Goal: Find specific page/section: Find specific page/section

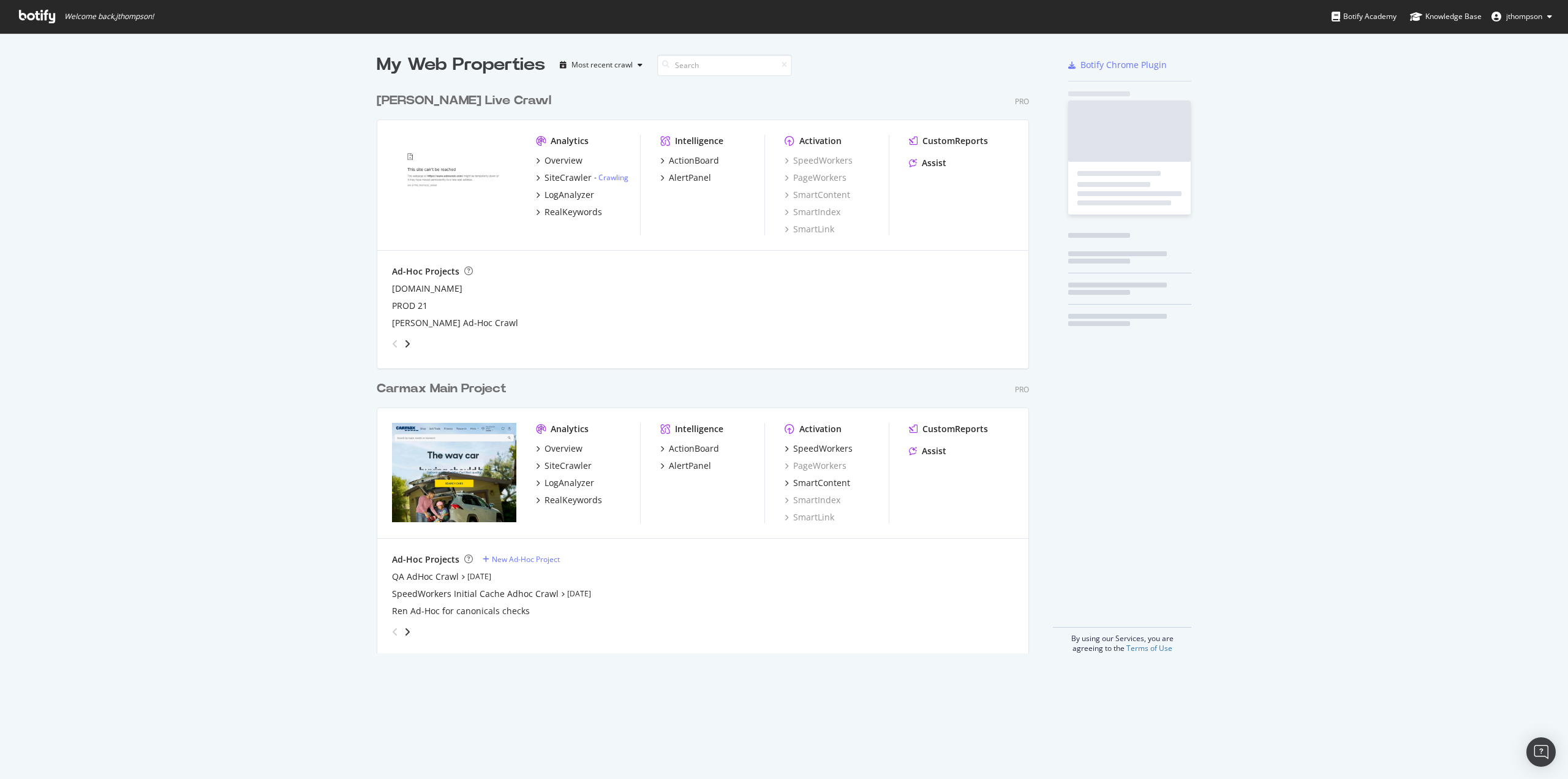
scroll to position [566, 652]
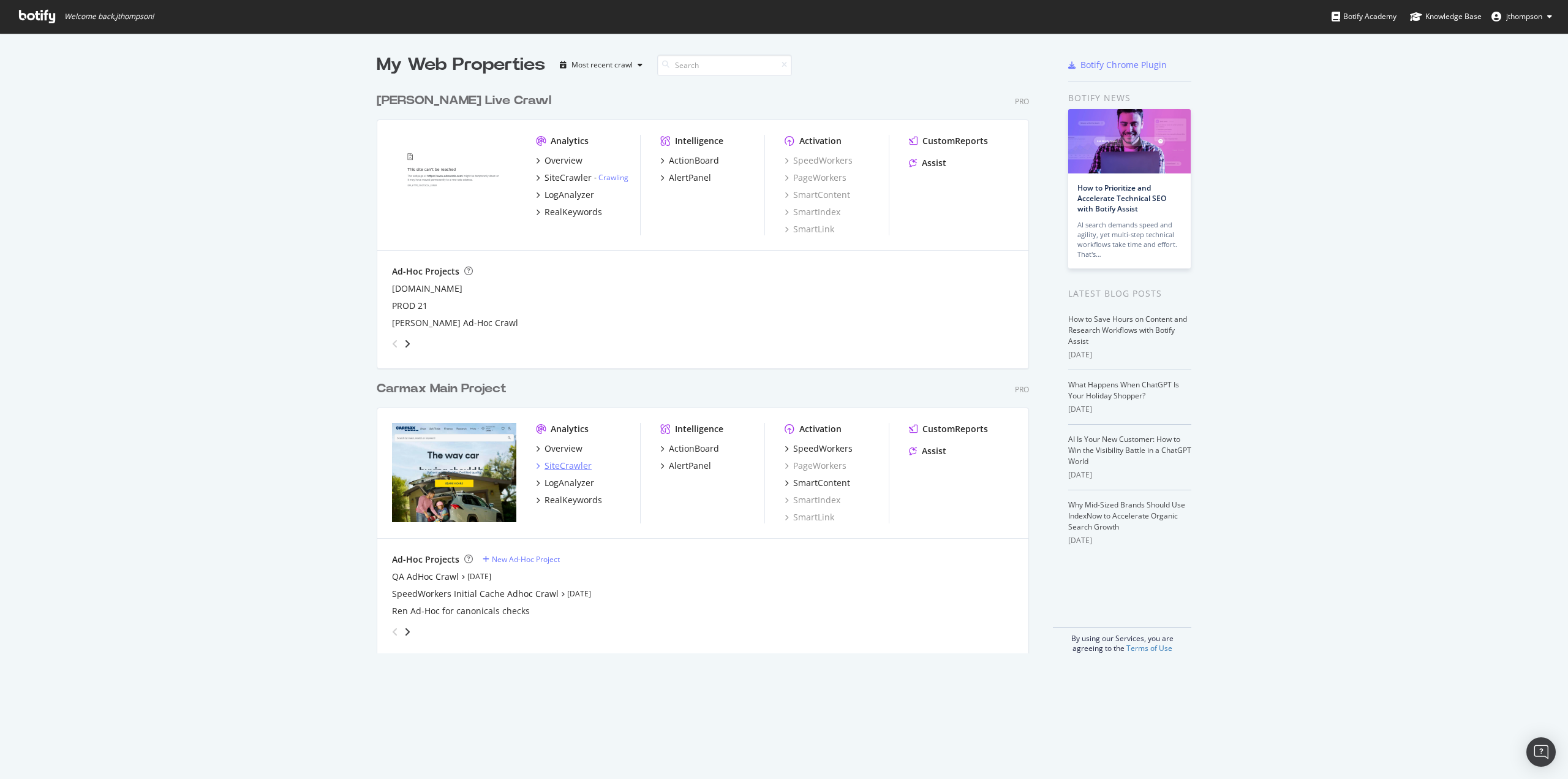
click at [568, 469] on div "SiteCrawler" at bounding box center [568, 465] width 47 height 12
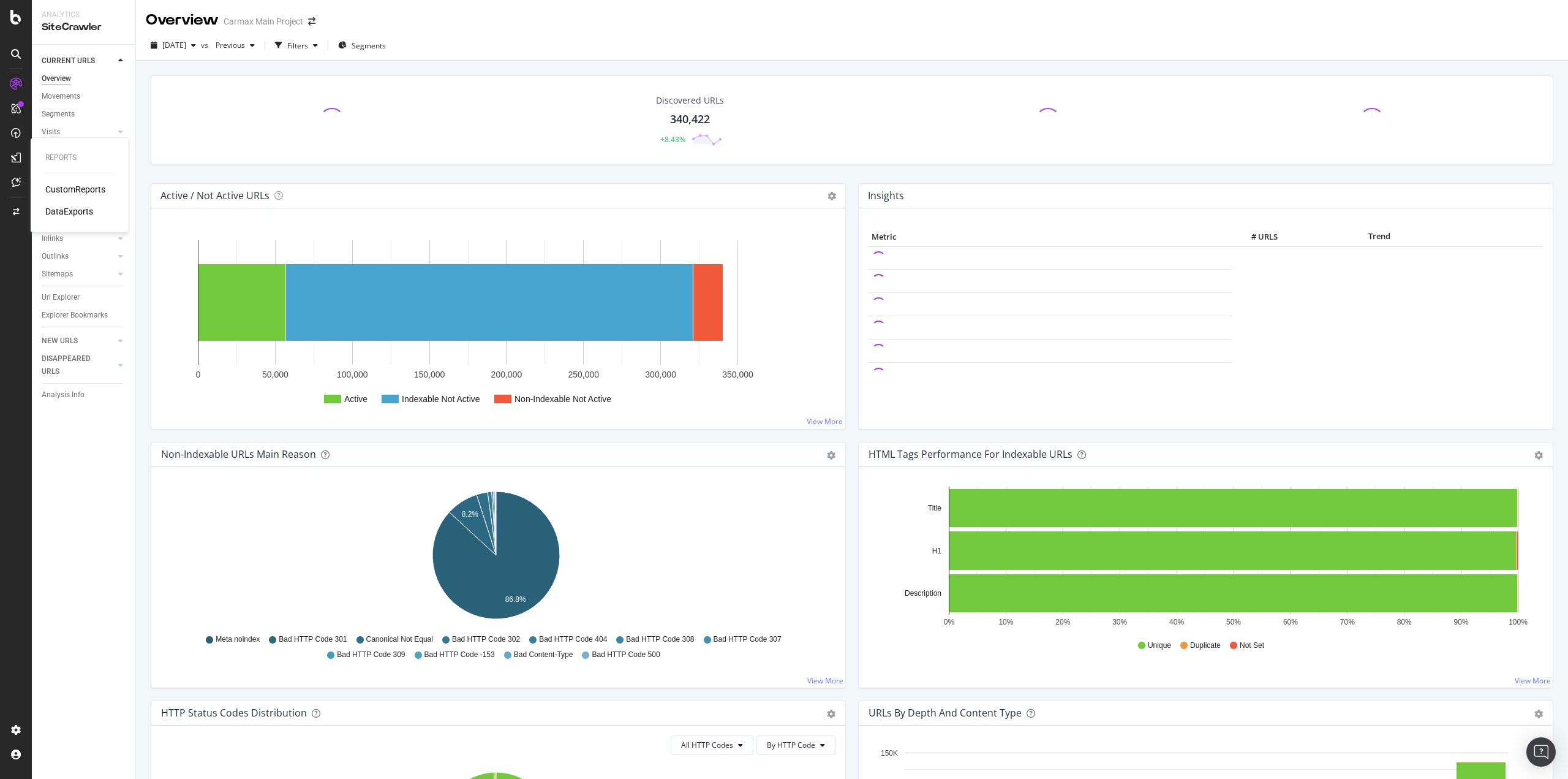
click at [63, 190] on div "CustomReports" at bounding box center [75, 190] width 60 height 12
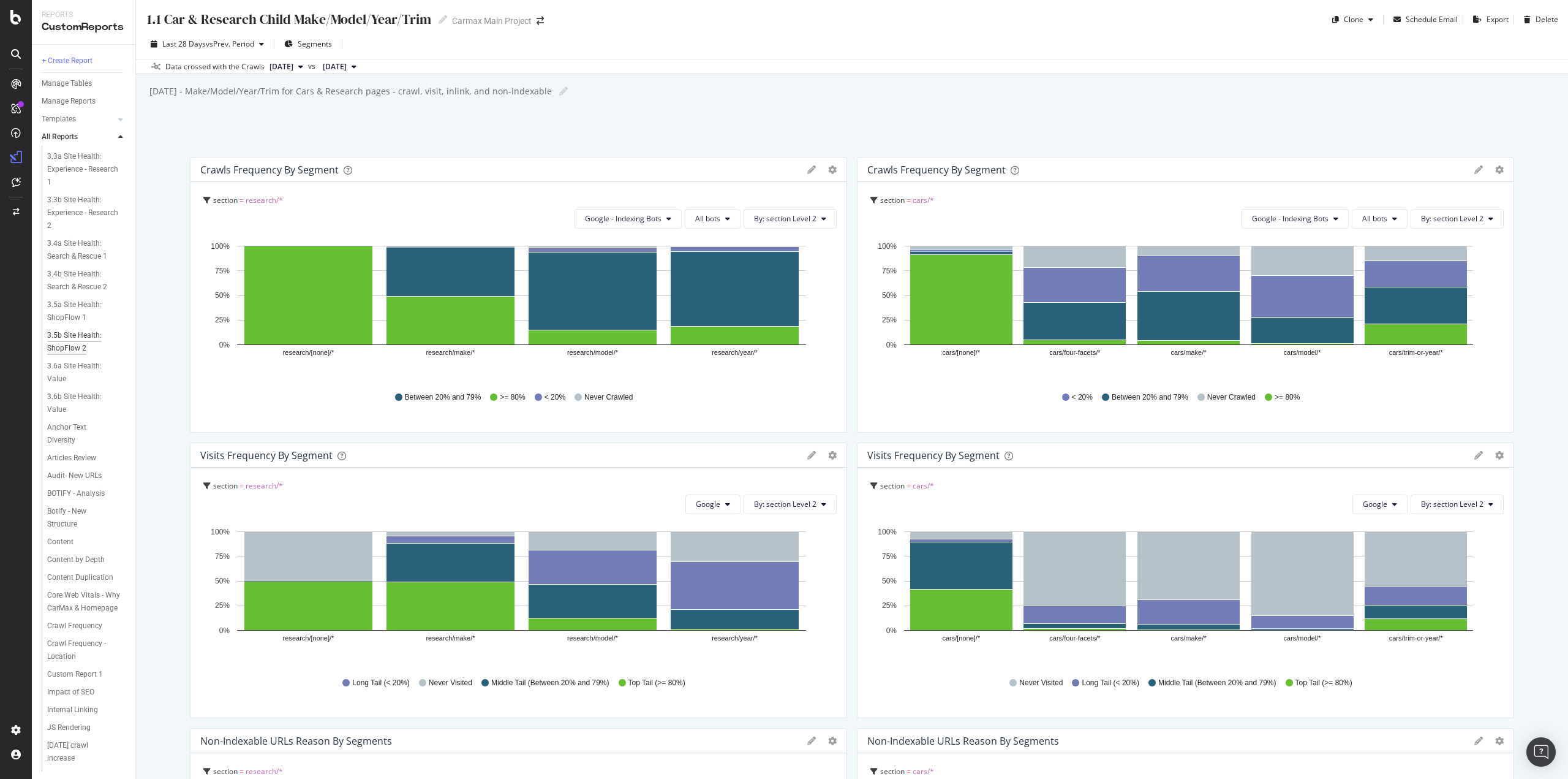
scroll to position [306, 0]
click at [74, 595] on div "Core Web Vitals - Why CarMax & Homepage" at bounding box center [83, 583] width 74 height 26
